Goal: Information Seeking & Learning: Learn about a topic

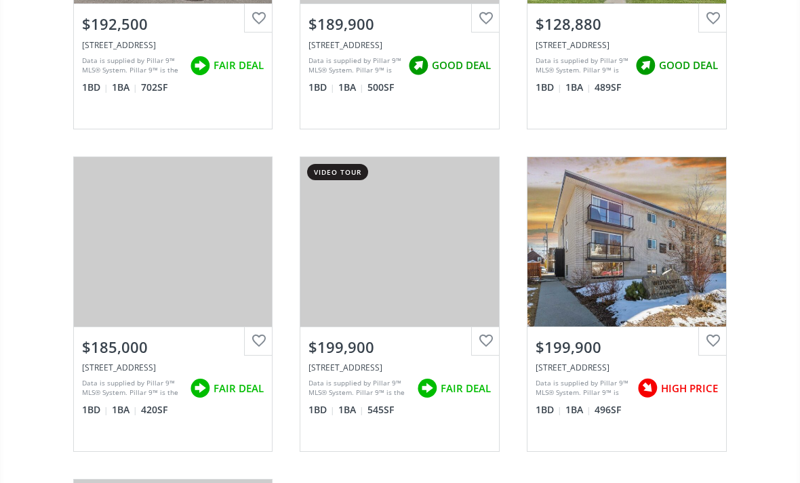
scroll to position [658, 0]
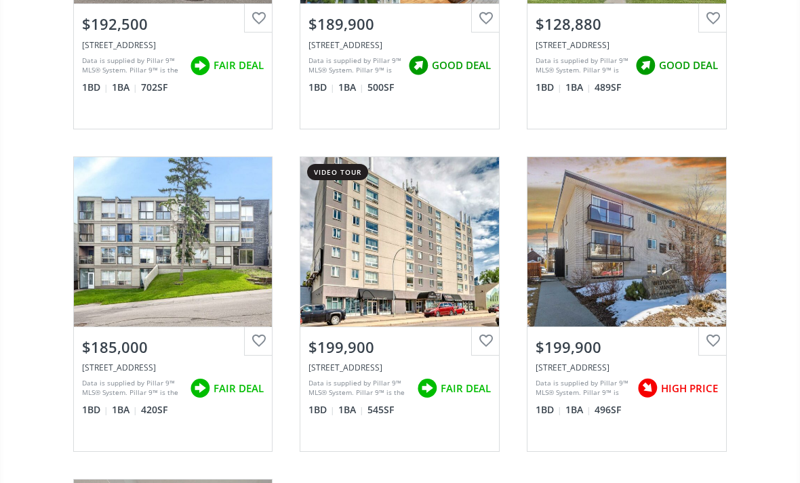
click at [219, 320] on div "View Photos & Details" at bounding box center [173, 241] width 199 height 169
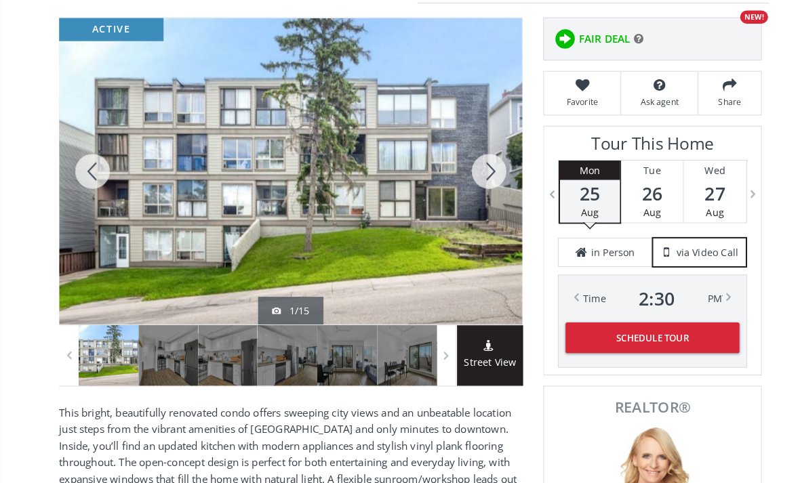
scroll to position [167, 0]
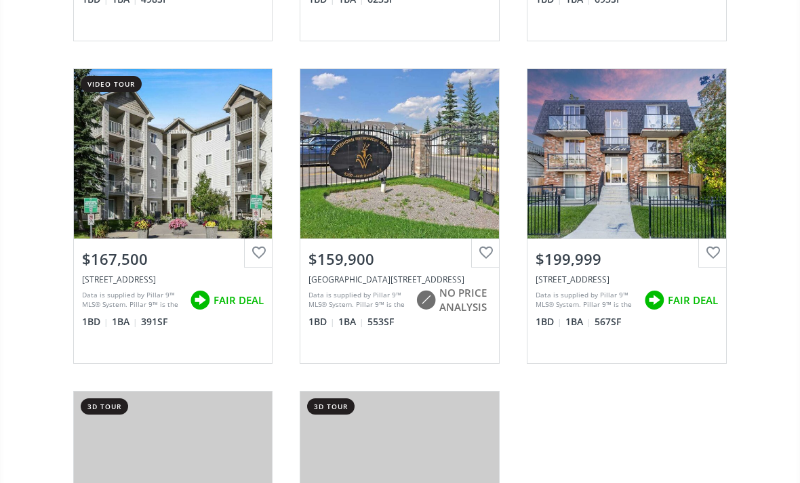
scroll to position [1715, 0]
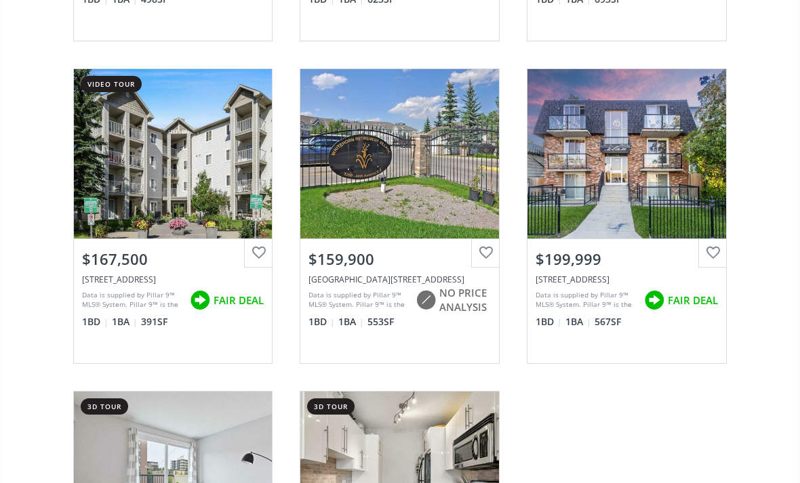
click at [408, 483] on div "View Photos & Details" at bounding box center [399, 476] width 199 height 169
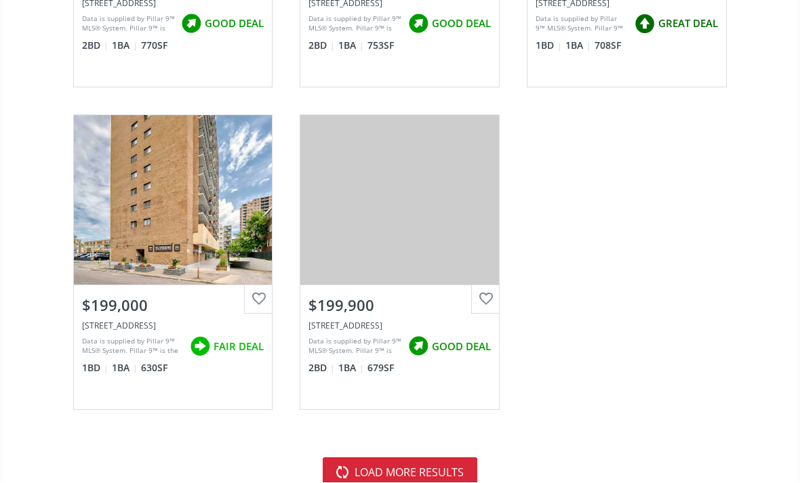
scroll to position [5222, 0]
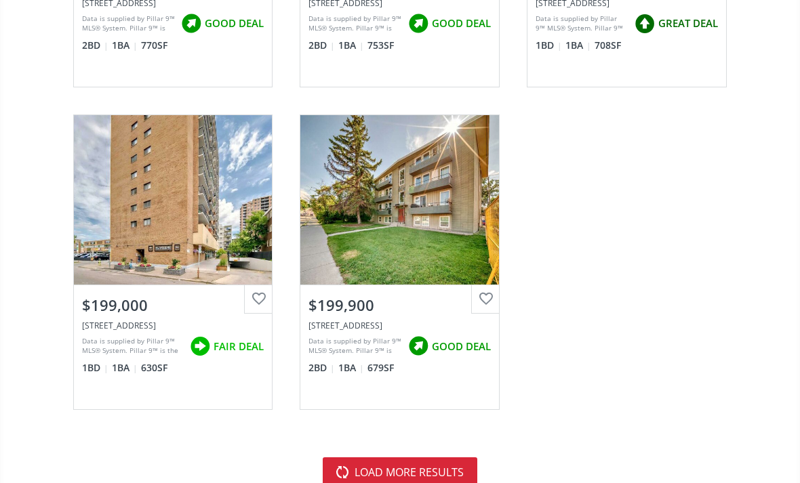
click at [355, 470] on button "load more results" at bounding box center [400, 473] width 155 height 30
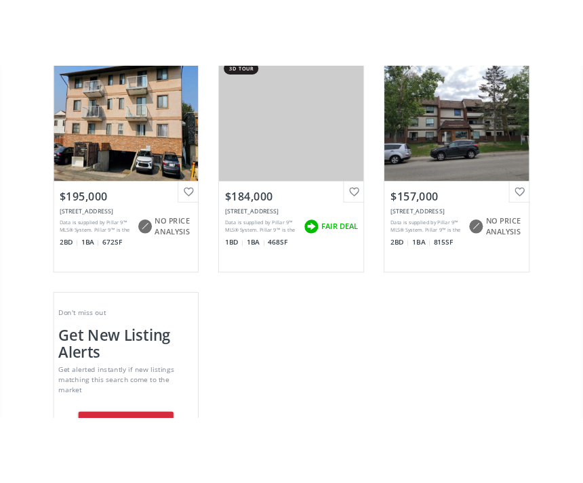
scroll to position [13820, 0]
